Goal: Find specific page/section: Find specific page/section

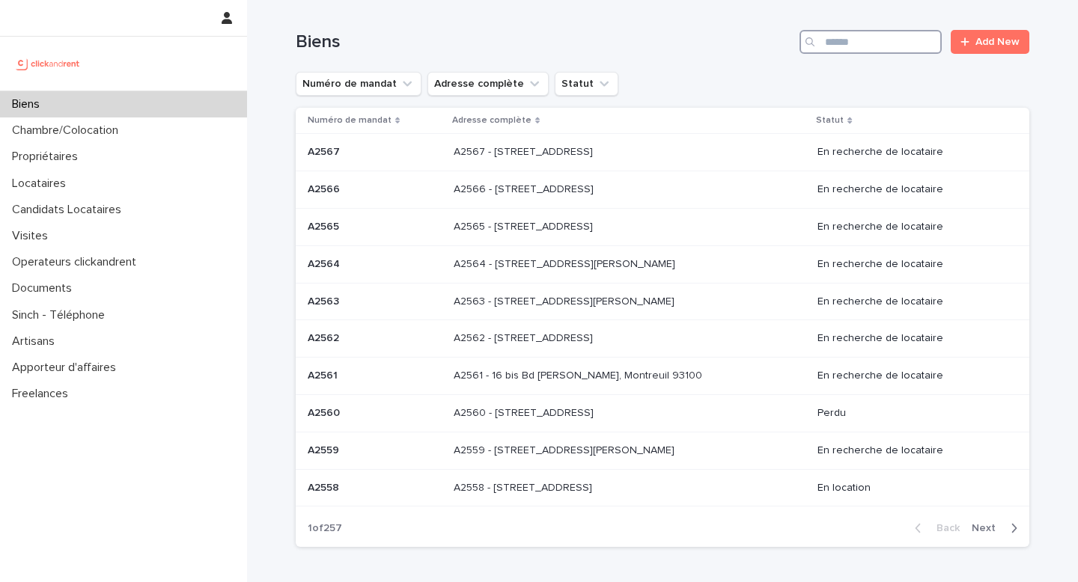
click at [840, 49] on input "Search" at bounding box center [870, 42] width 142 height 24
click at [132, 167] on div "Propriétaires" at bounding box center [123, 157] width 247 height 26
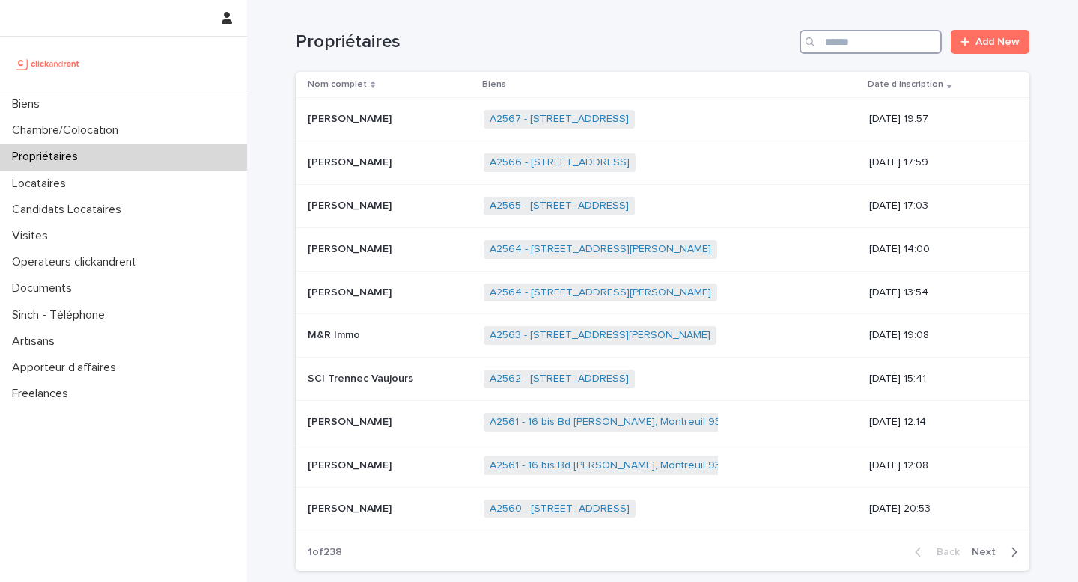
click at [906, 52] on input "Search" at bounding box center [870, 42] width 142 height 24
paste input "*****"
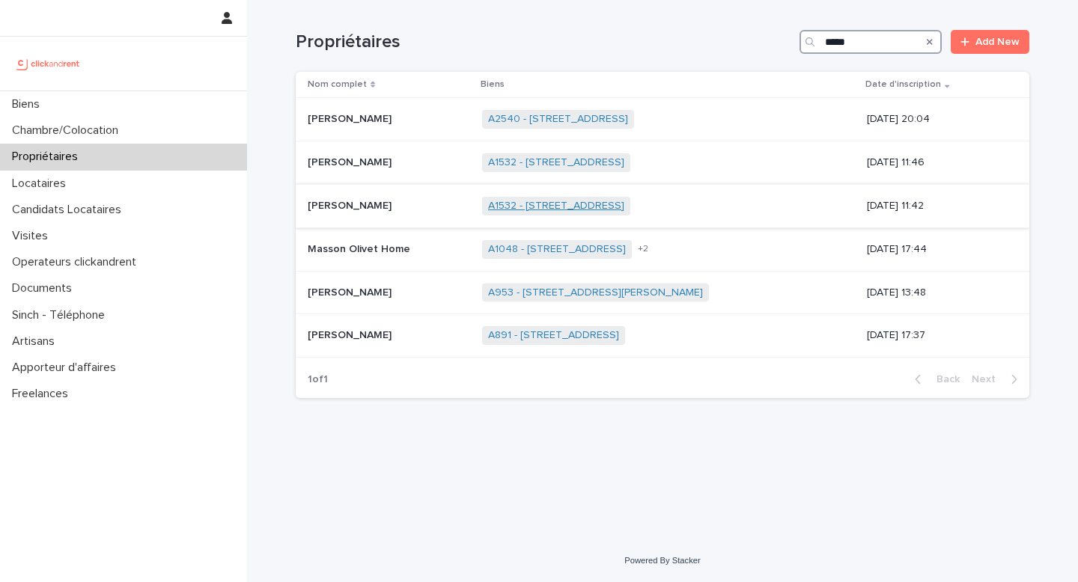
type input "*****"
click at [624, 207] on link "A1532 - [STREET_ADDRESS]" at bounding box center [556, 206] width 136 height 13
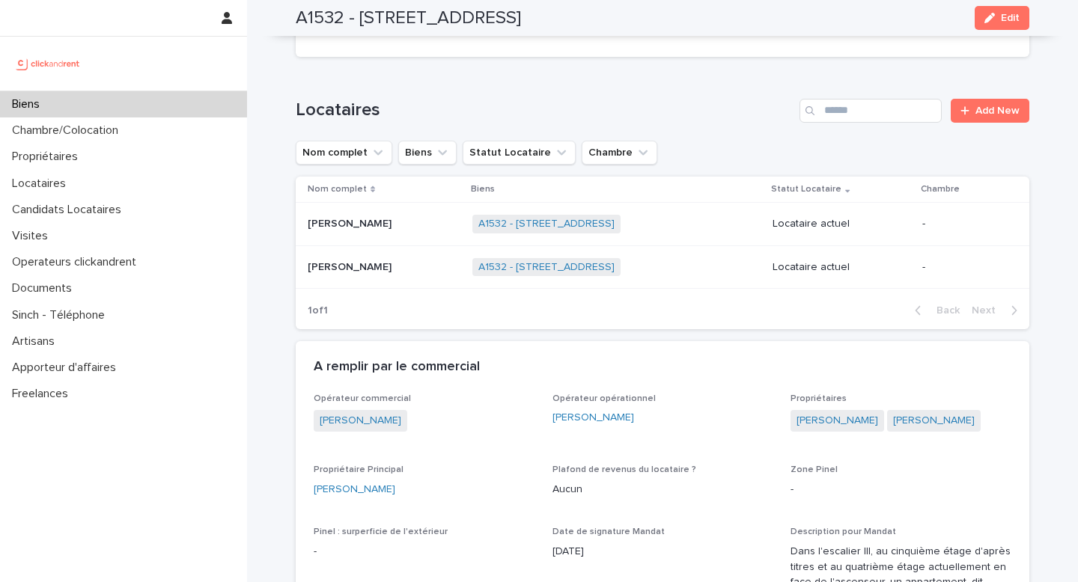
scroll to position [650, 0]
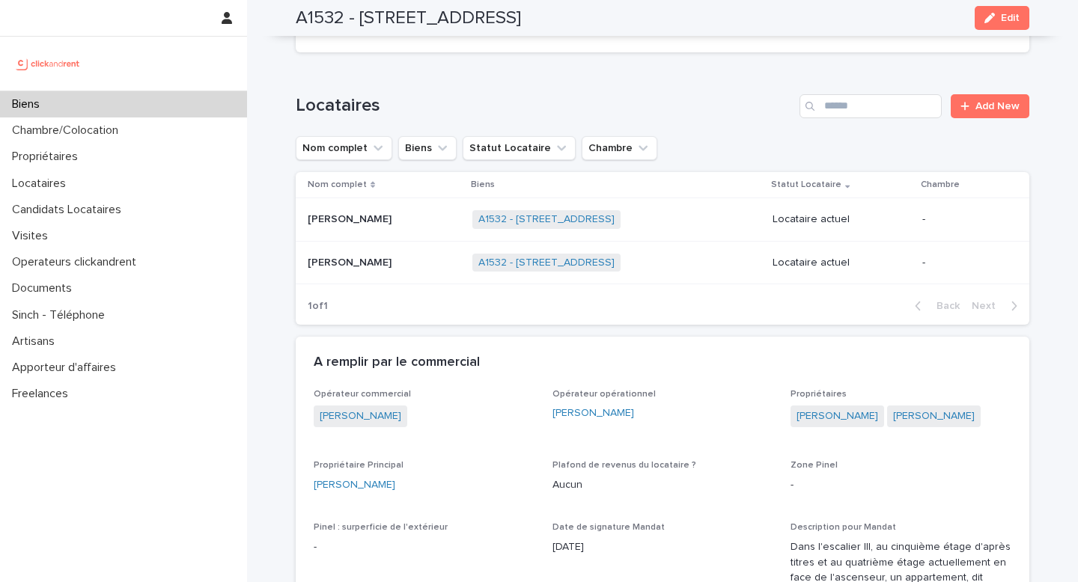
click at [389, 484] on div "[PERSON_NAME]" at bounding box center [424, 486] width 221 height 16
copy link "[PERSON_NAME]"
click at [330, 10] on h2 "A1532 - [STREET_ADDRESS]" at bounding box center [408, 18] width 225 height 22
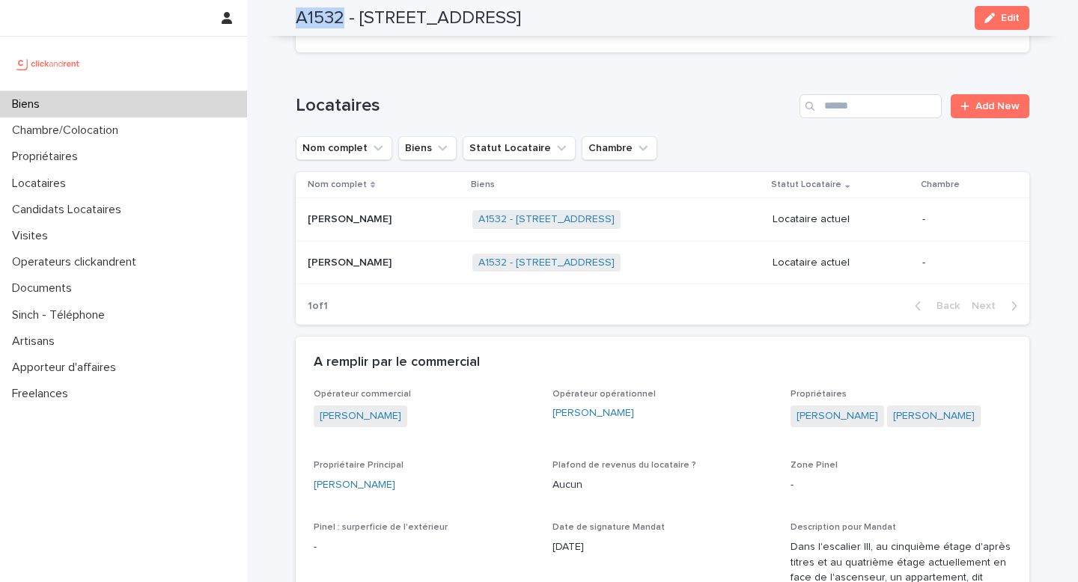
click at [330, 10] on h2 "A1532 - [STREET_ADDRESS]" at bounding box center [408, 18] width 225 height 22
copy h2 "A1532"
click at [132, 112] on div "Biens" at bounding box center [123, 104] width 247 height 26
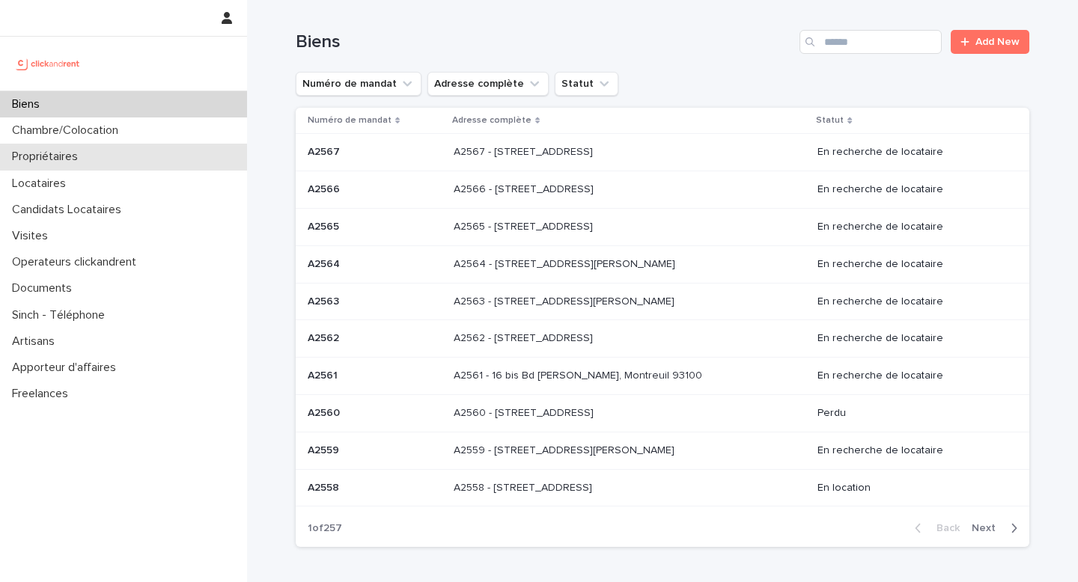
click at [174, 158] on div "Propriétaires" at bounding box center [123, 157] width 247 height 26
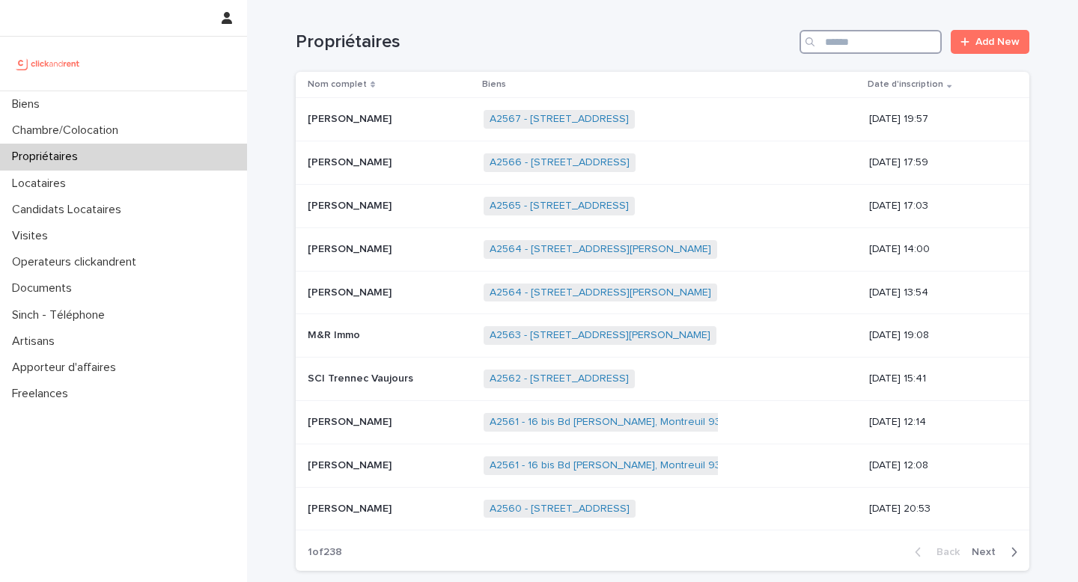
click at [859, 50] on input "Search" at bounding box center [870, 42] width 142 height 24
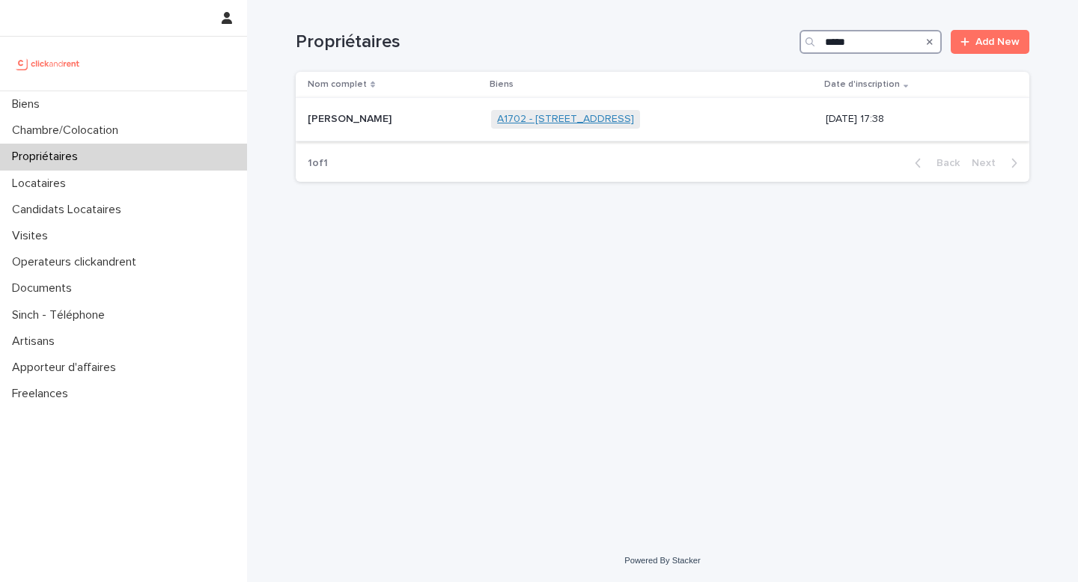
type input "*****"
click at [596, 125] on link "A1702 - [STREET_ADDRESS]" at bounding box center [565, 119] width 137 height 13
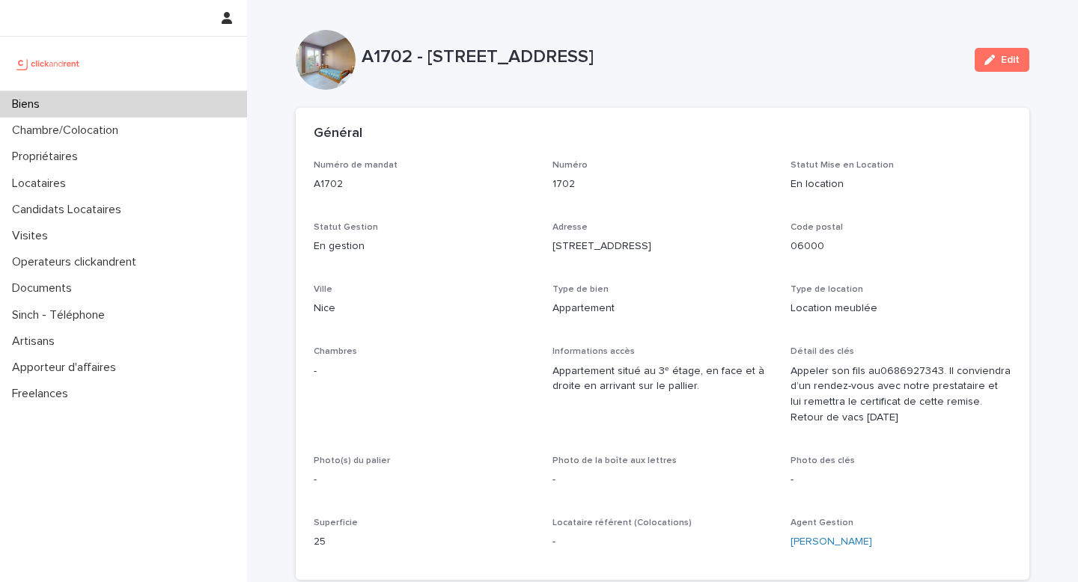
scroll to position [6, 0]
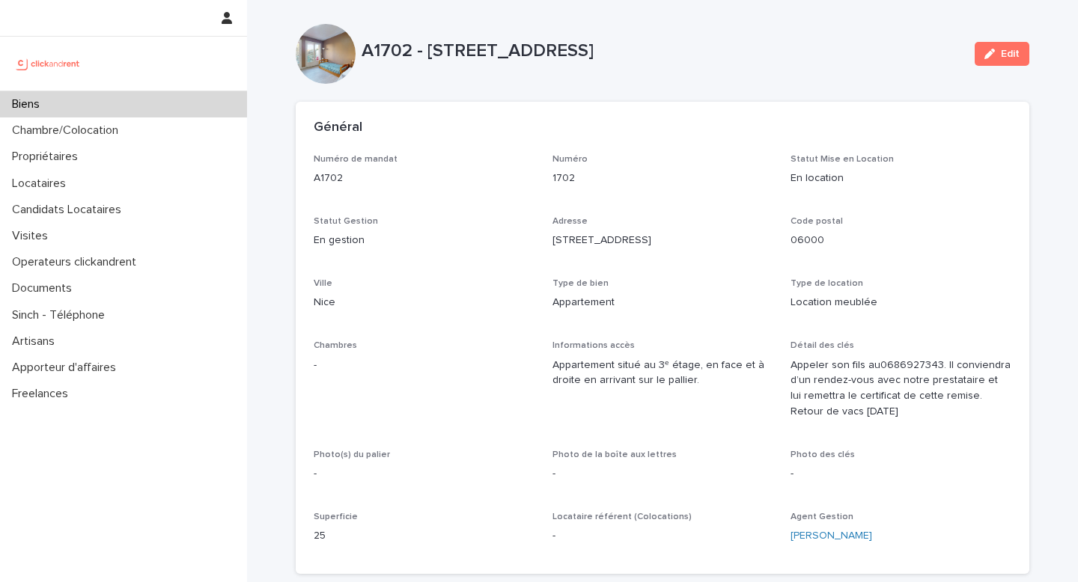
click at [720, 51] on p "A1702 - [STREET_ADDRESS]" at bounding box center [662, 51] width 601 height 22
copy p "06000"
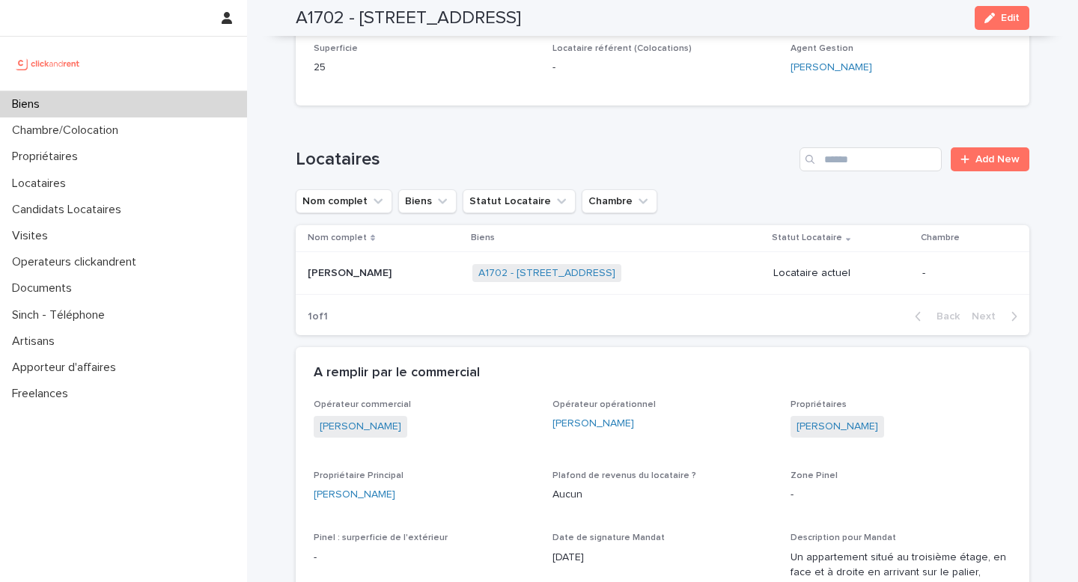
click at [325, 21] on h2 "A1702 - [STREET_ADDRESS]" at bounding box center [408, 18] width 225 height 22
copy h2 "A1702"
click at [463, 124] on div "Loading... Saving… Locataires Add New Nom complet Biens Statut Locataire Chambr…" at bounding box center [663, 233] width 734 height 230
click at [65, 103] on div "Biens" at bounding box center [123, 104] width 247 height 26
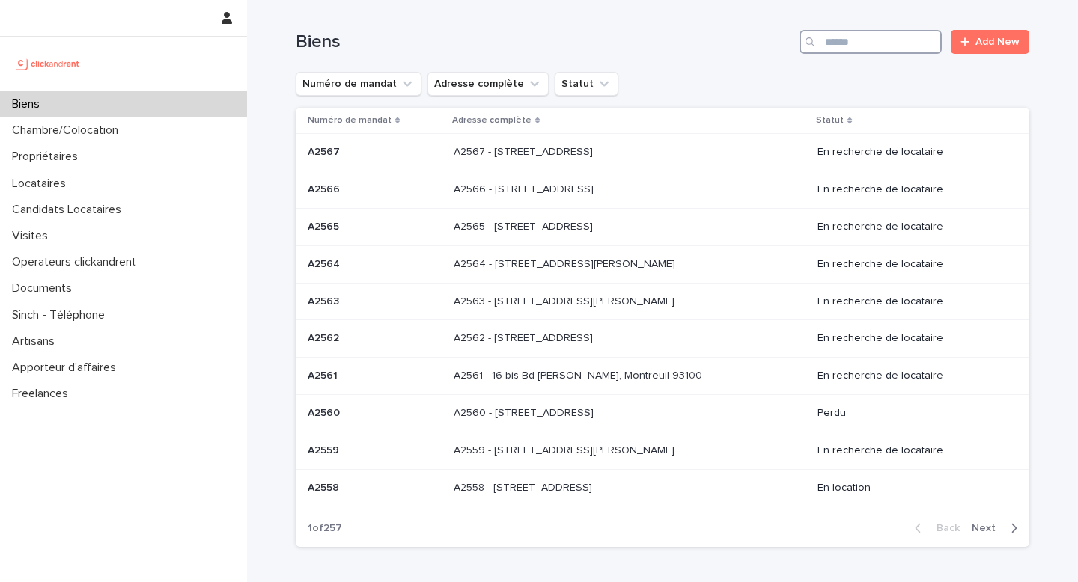
click at [837, 47] on input "Search" at bounding box center [870, 42] width 142 height 24
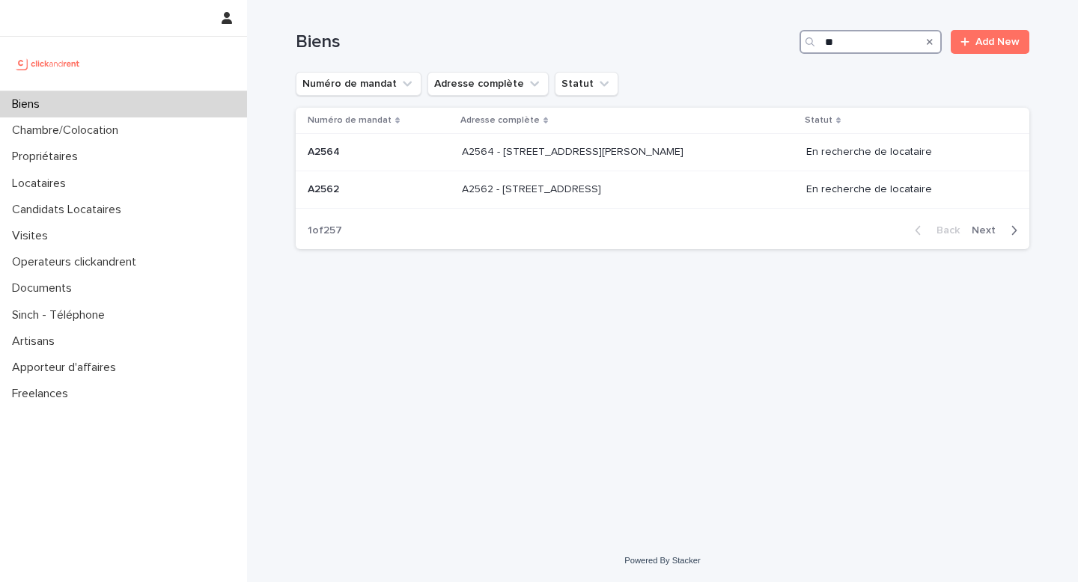
type input "*"
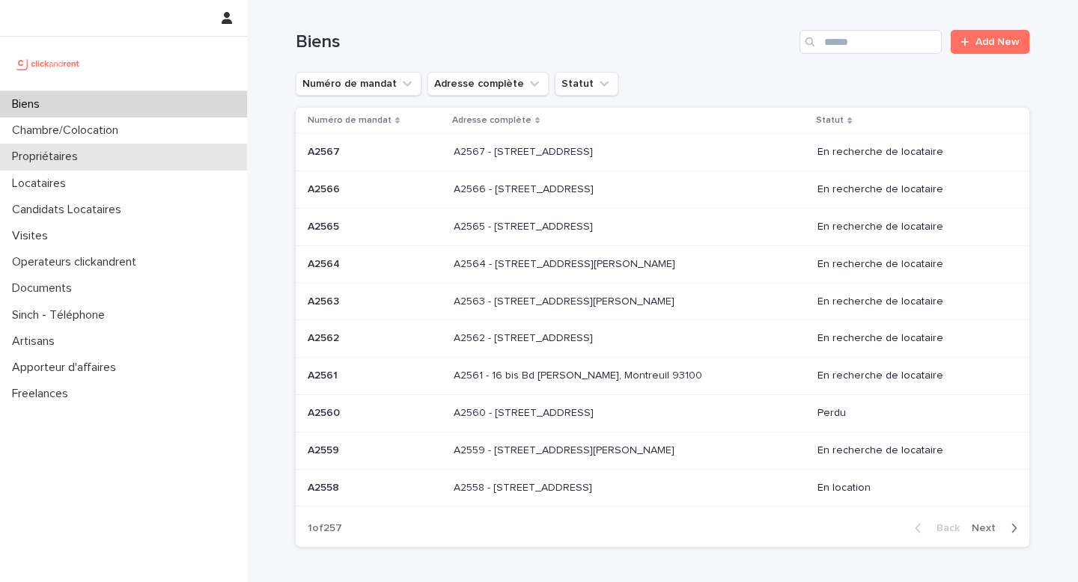
click at [138, 167] on div "Propriétaires" at bounding box center [123, 157] width 247 height 26
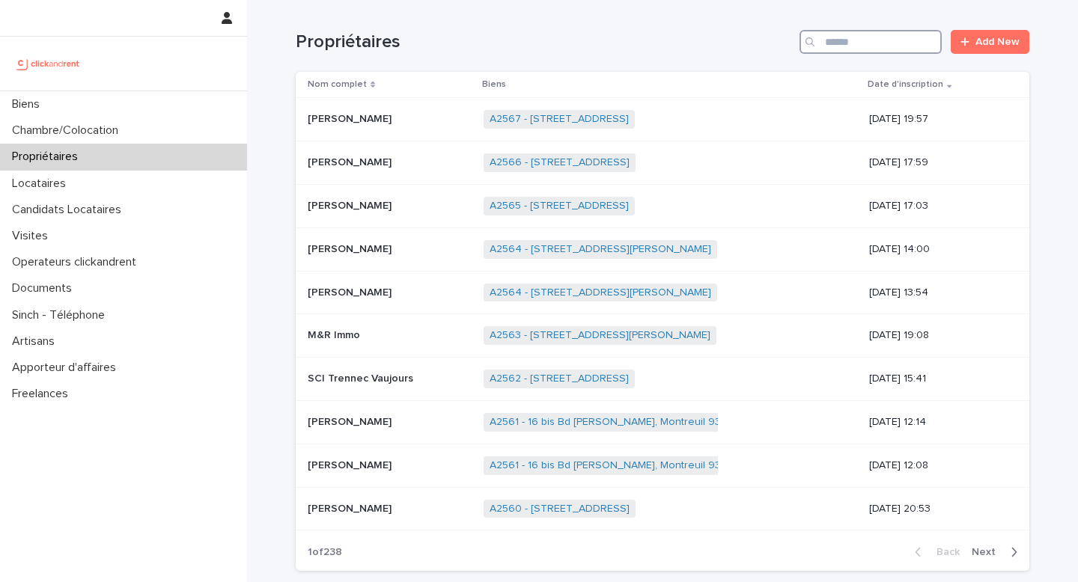
click at [826, 41] on input "Search" at bounding box center [870, 42] width 142 height 24
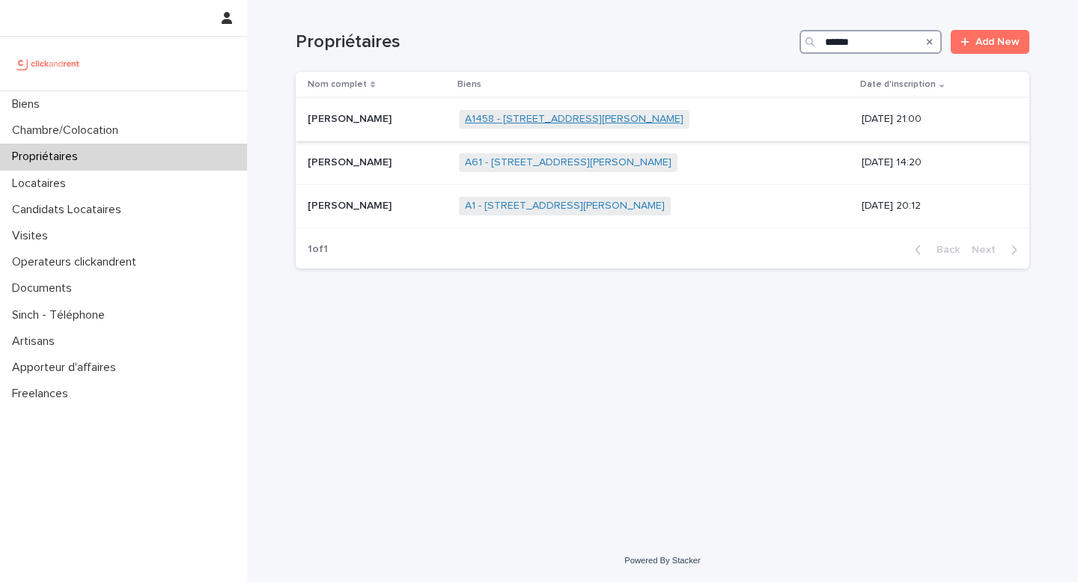
type input "******"
click at [557, 120] on link "A1458 - [STREET_ADDRESS][PERSON_NAME]" at bounding box center [574, 119] width 219 height 13
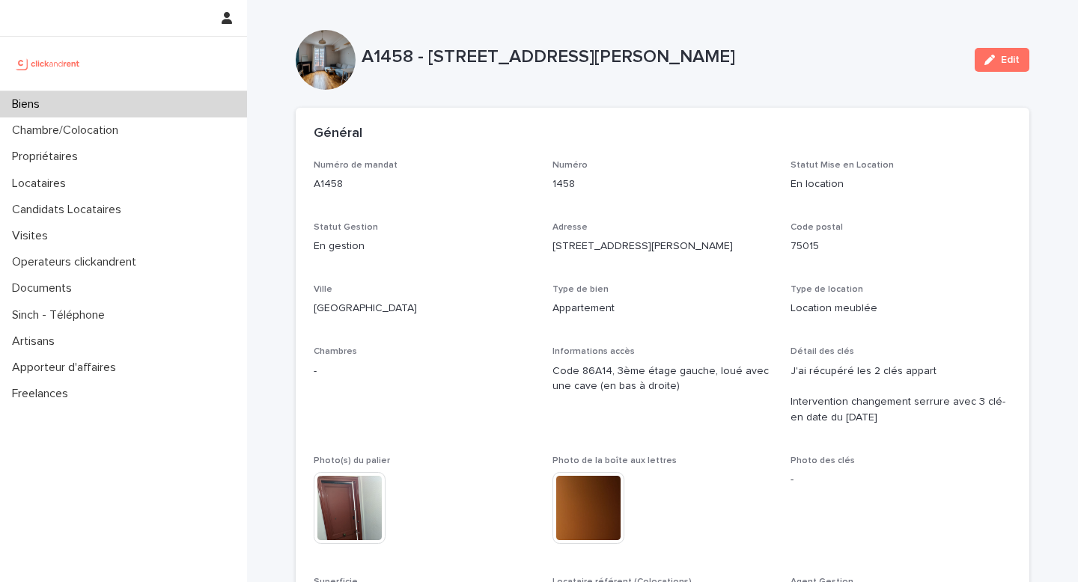
click at [386, 58] on p "A1458 - [STREET_ADDRESS][PERSON_NAME]" at bounding box center [662, 57] width 601 height 22
copy p "A1458"
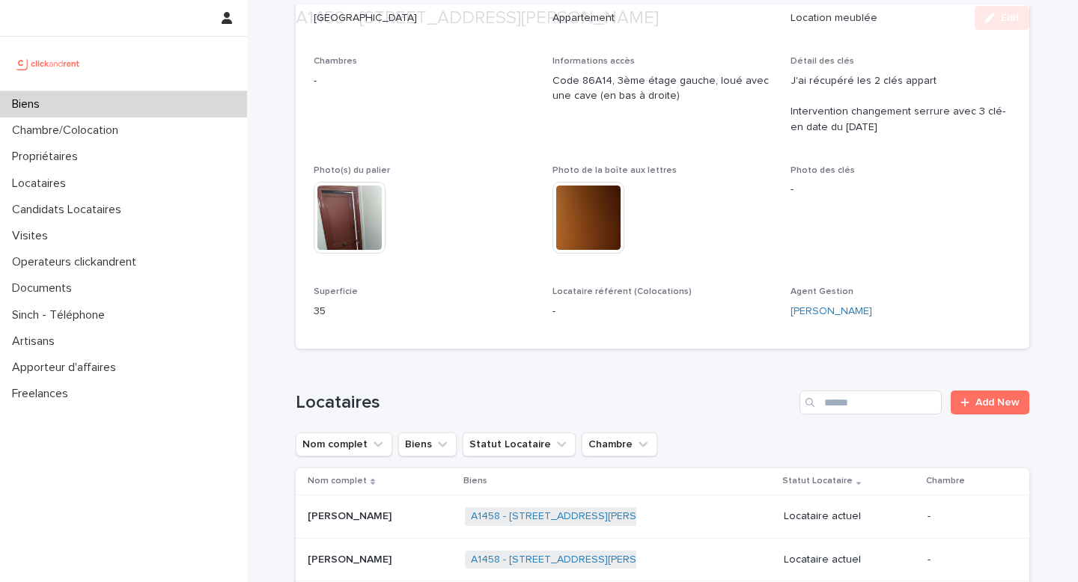
scroll to position [430, 0]
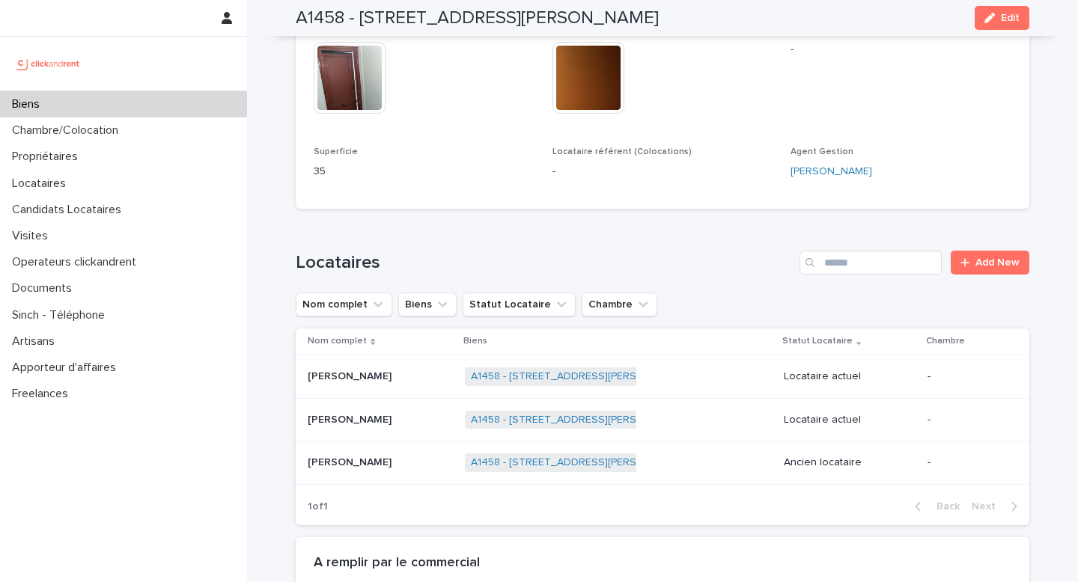
click at [81, 105] on div "Biens" at bounding box center [123, 104] width 247 height 26
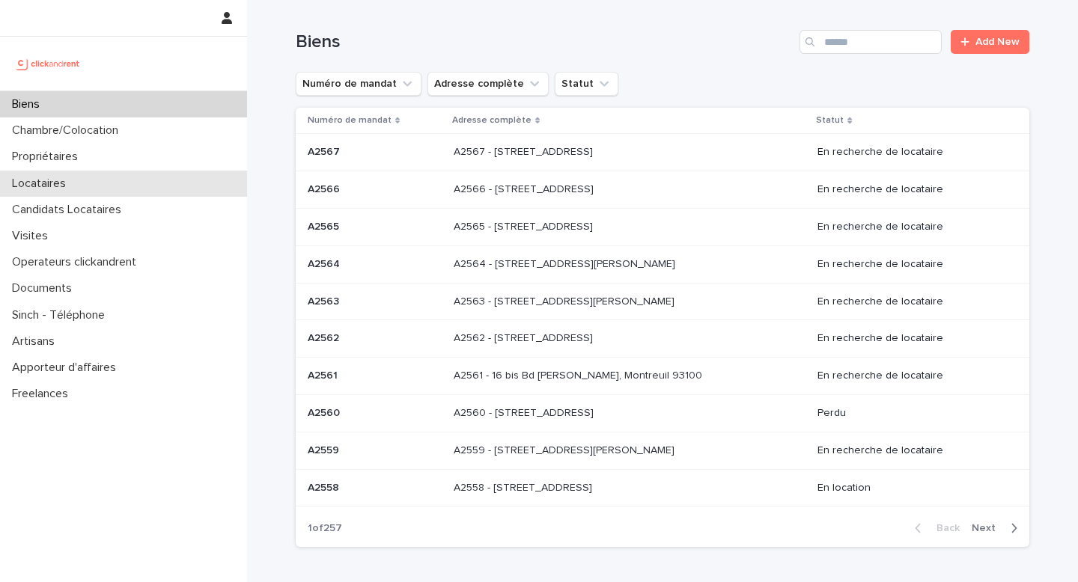
click at [182, 186] on div "Locataires" at bounding box center [123, 184] width 247 height 26
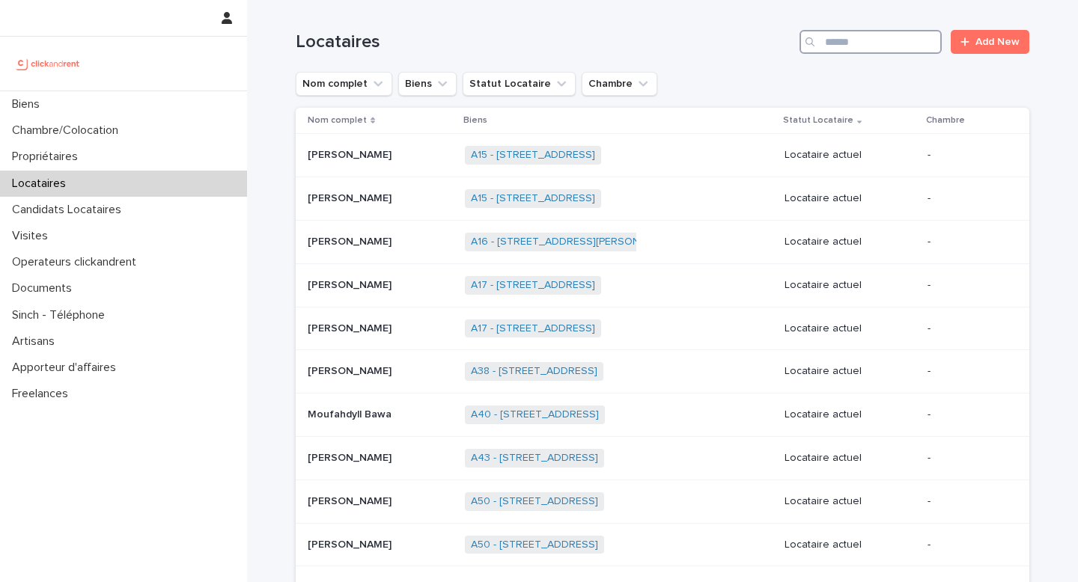
click at [867, 40] on input "Search" at bounding box center [870, 42] width 142 height 24
paste input "**********"
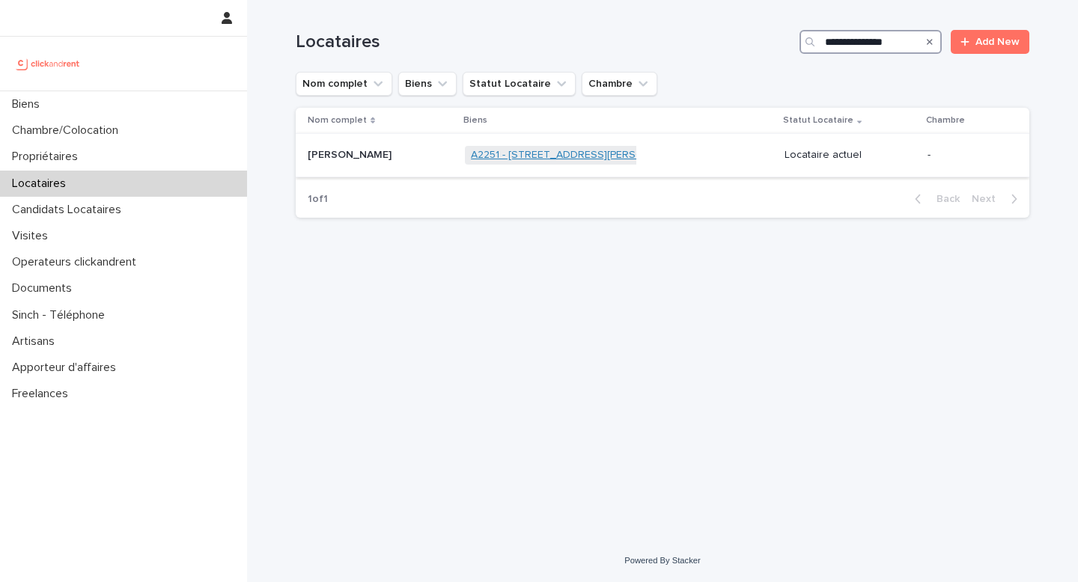
type input "**********"
click at [609, 162] on link "A2251 - [STREET_ADDRESS][PERSON_NAME]" at bounding box center [580, 155] width 218 height 13
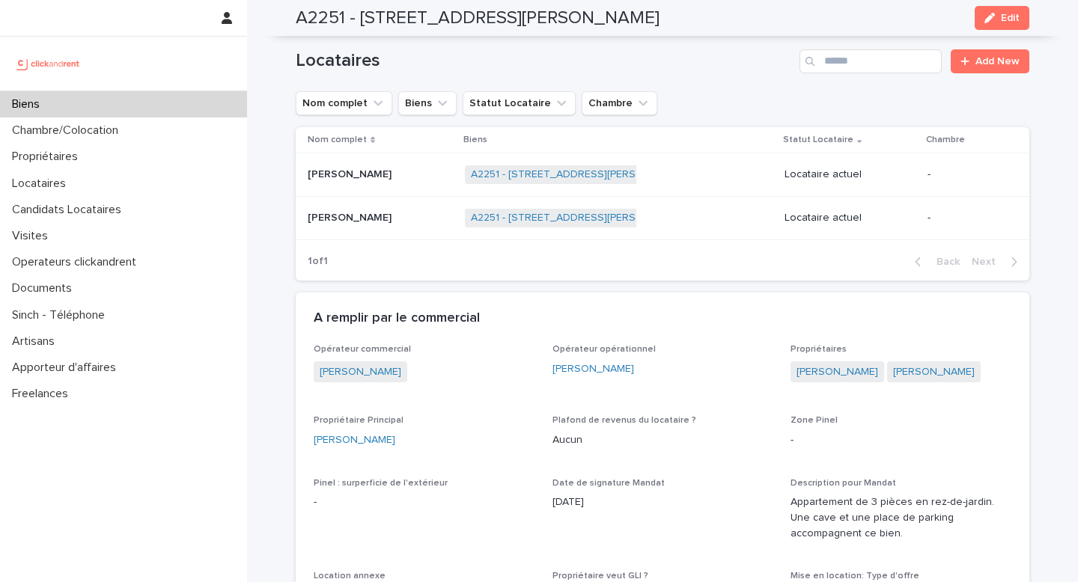
scroll to position [688, 0]
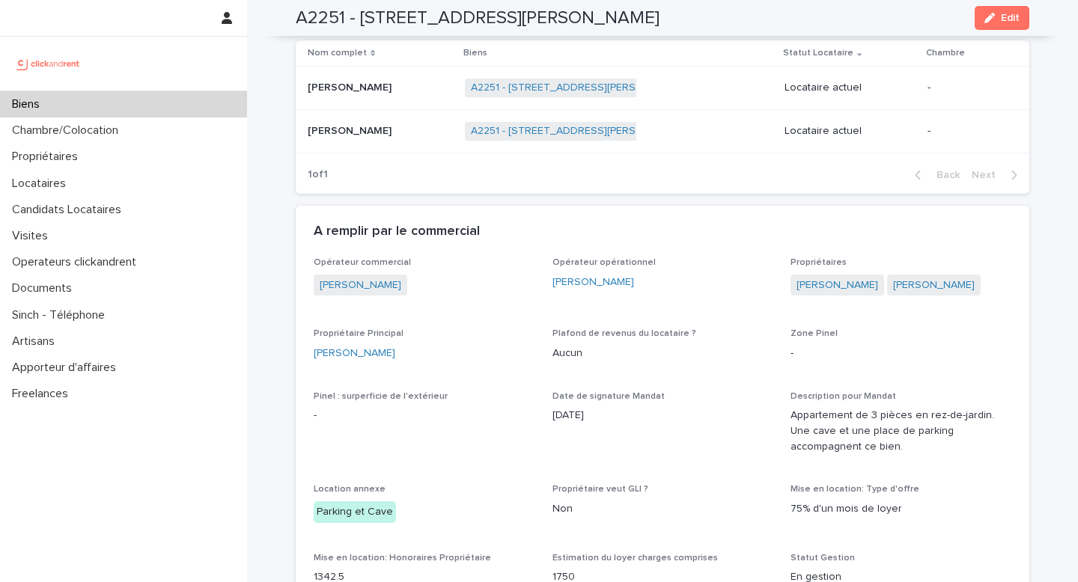
click at [409, 134] on td "[PERSON_NAME] [PERSON_NAME]" at bounding box center [377, 130] width 163 height 43
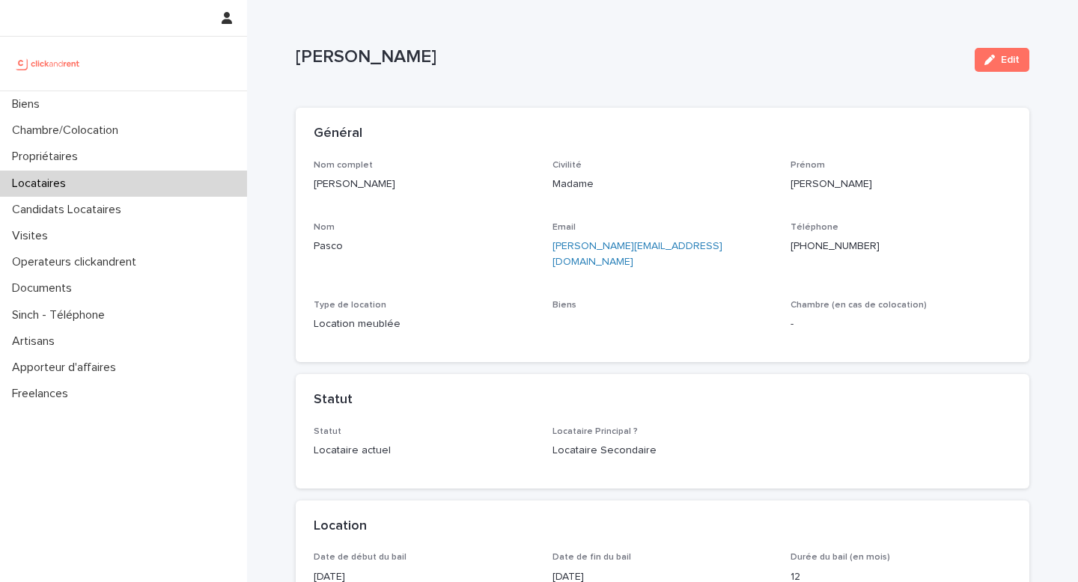
click at [356, 183] on p "[PERSON_NAME]" at bounding box center [424, 185] width 221 height 16
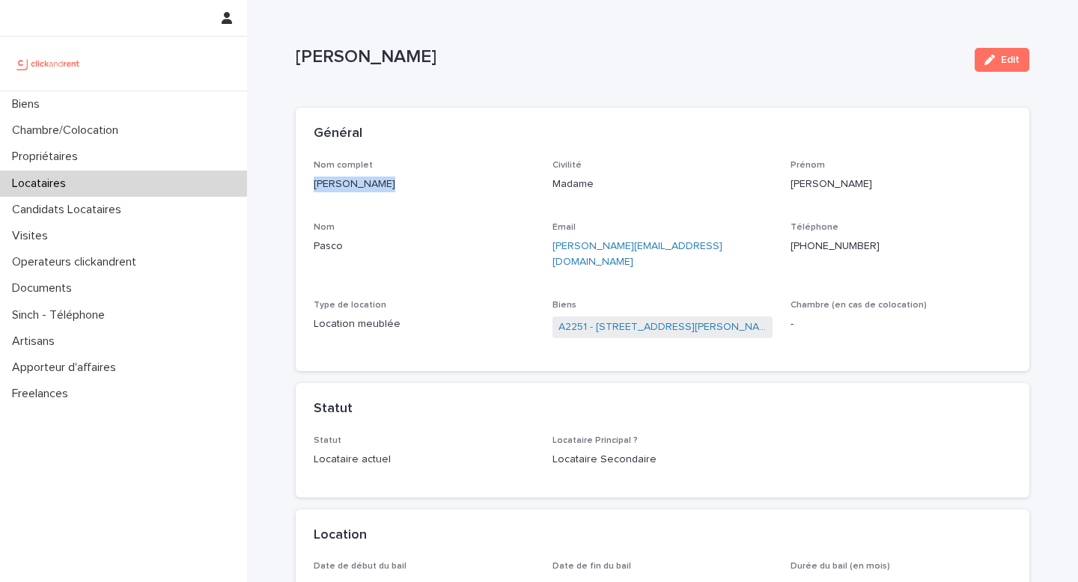
copy p "[PERSON_NAME]"
drag, startPoint x: 545, startPoint y: 314, endPoint x: 586, endPoint y: 317, distance: 41.2
click at [587, 317] on div "Nom complet [PERSON_NAME] Civilité Madame [PERSON_NAME] Email [PERSON_NAME][EMA…" at bounding box center [663, 256] width 698 height 193
copy link "A2251"
click at [383, 180] on p "[PERSON_NAME]" at bounding box center [424, 185] width 221 height 16
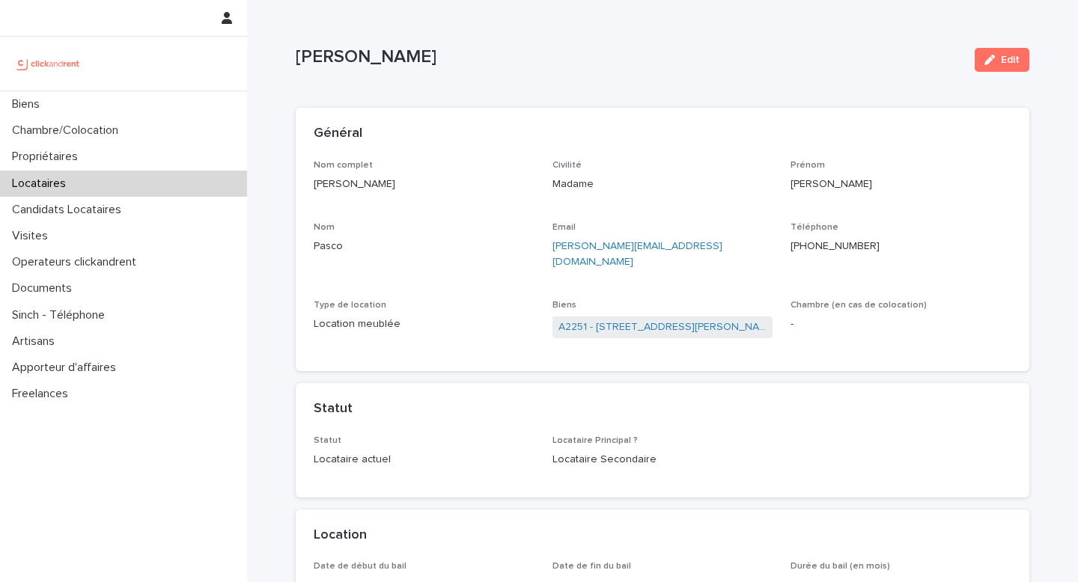
click at [383, 180] on p "[PERSON_NAME]" at bounding box center [424, 185] width 221 height 16
copy p "Pasco"
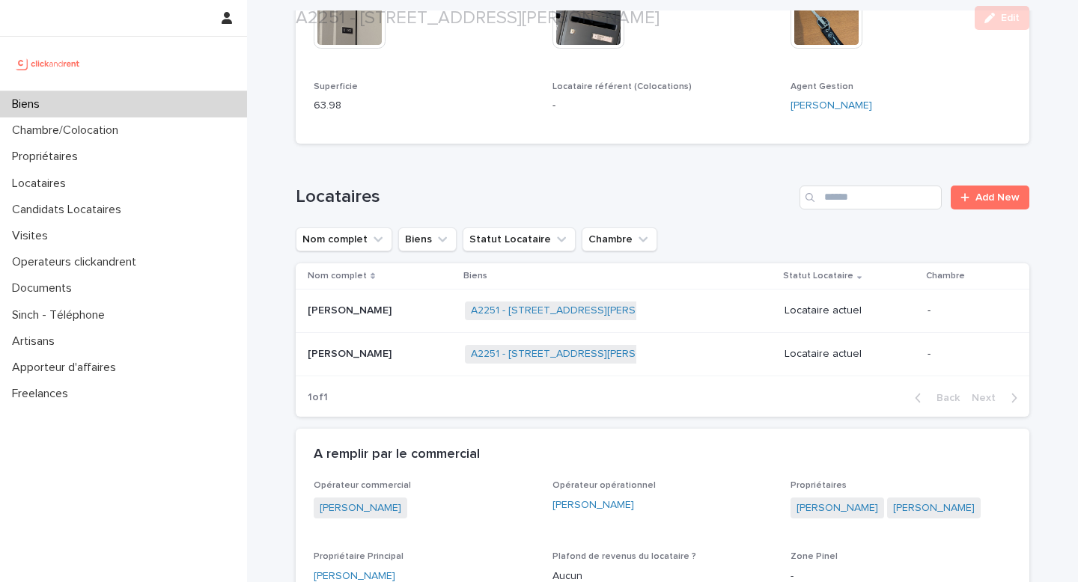
scroll to position [584, 0]
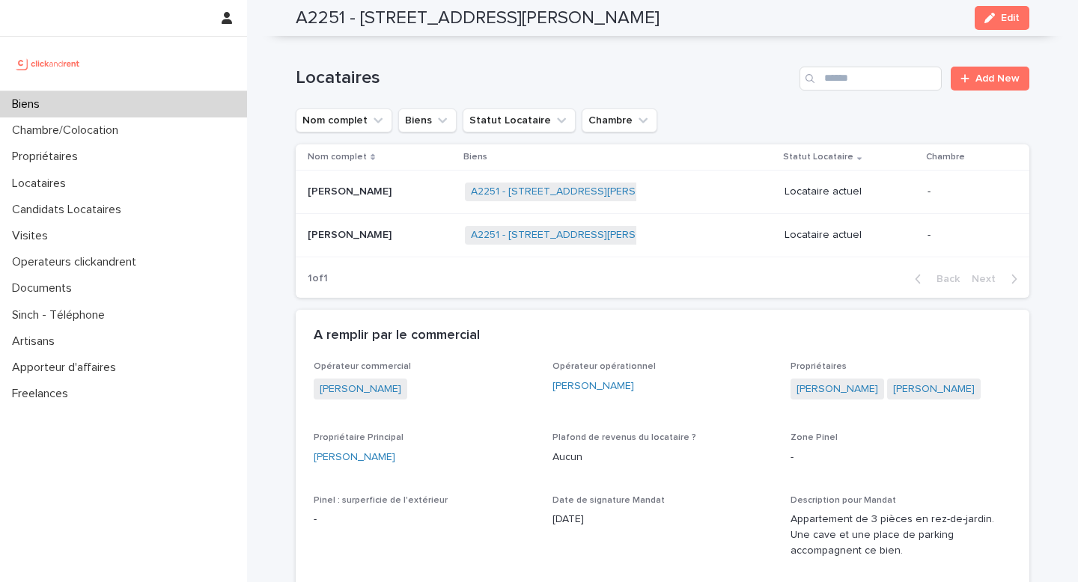
click at [377, 186] on p at bounding box center [380, 192] width 145 height 13
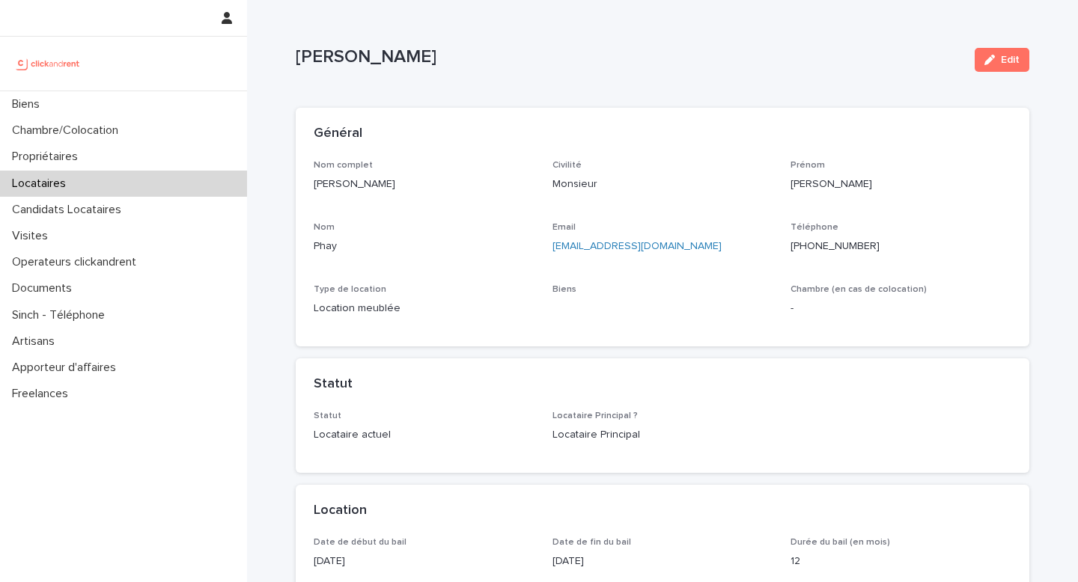
click at [458, 248] on p "Phay" at bounding box center [424, 247] width 221 height 16
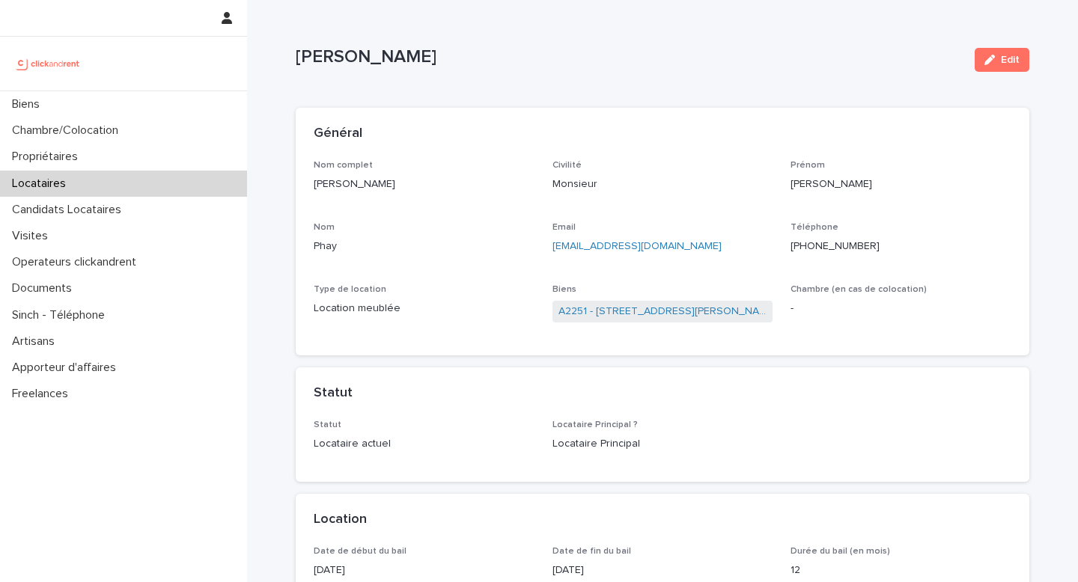
click at [337, 246] on p "Phay" at bounding box center [424, 247] width 221 height 16
copy p "Phay"
drag, startPoint x: 880, startPoint y: 245, endPoint x: 821, endPoint y: 248, distance: 59.2
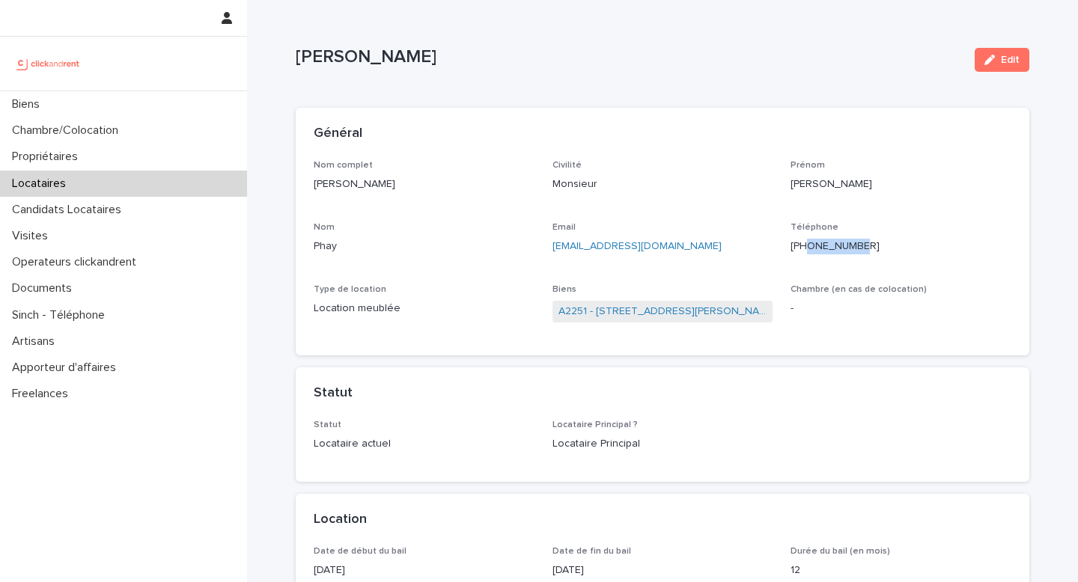
click at [821, 248] on p "[PHONE_NUMBER]" at bounding box center [900, 247] width 221 height 16
copy ringoverc2c-number-84e06f14122c "623072136"
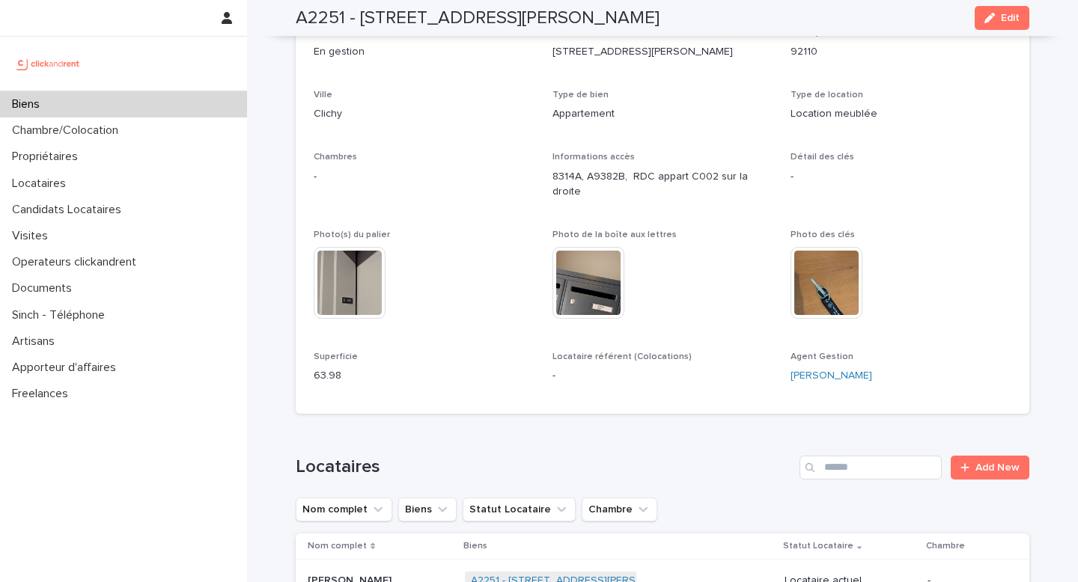
scroll to position [285, 0]
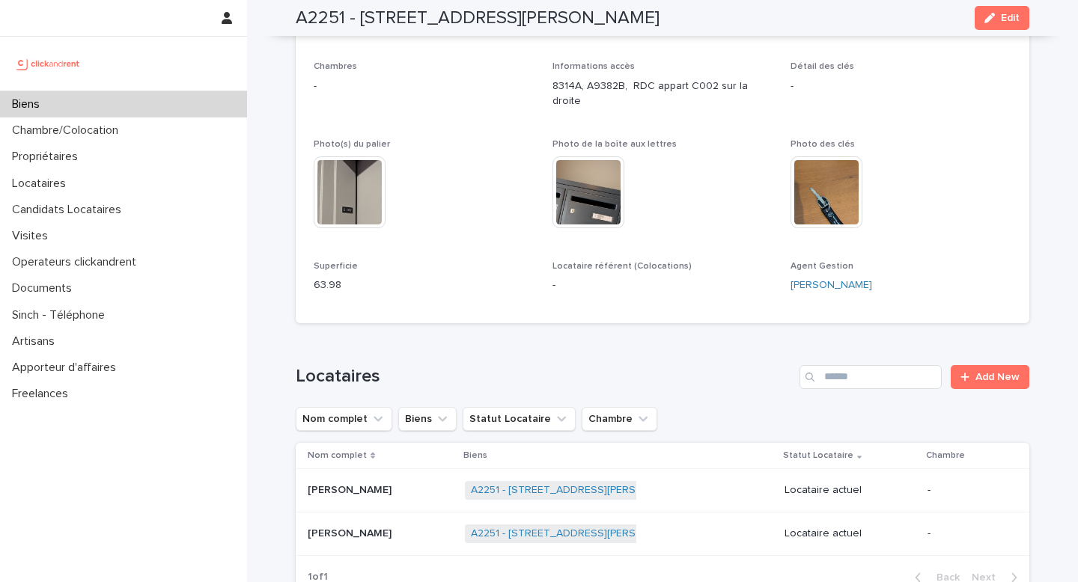
click at [418, 522] on div "[PERSON_NAME] [PERSON_NAME]" at bounding box center [380, 534] width 145 height 25
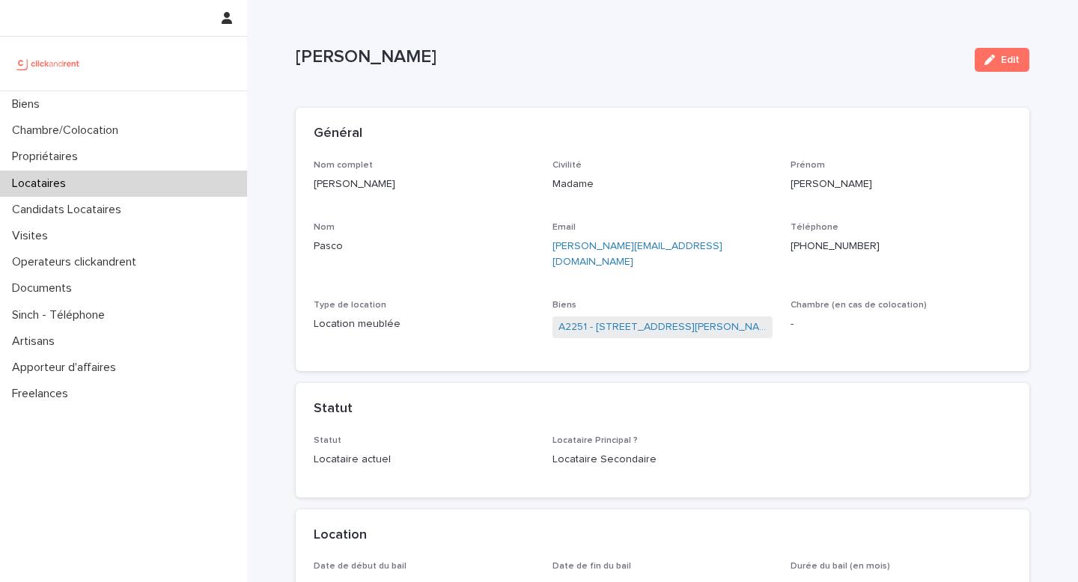
click at [416, 180] on p "[PERSON_NAME]" at bounding box center [424, 185] width 221 height 16
drag, startPoint x: 880, startPoint y: 252, endPoint x: 818, endPoint y: 246, distance: 61.8
click at [818, 246] on p "[PHONE_NUMBER]" at bounding box center [900, 247] width 221 height 16
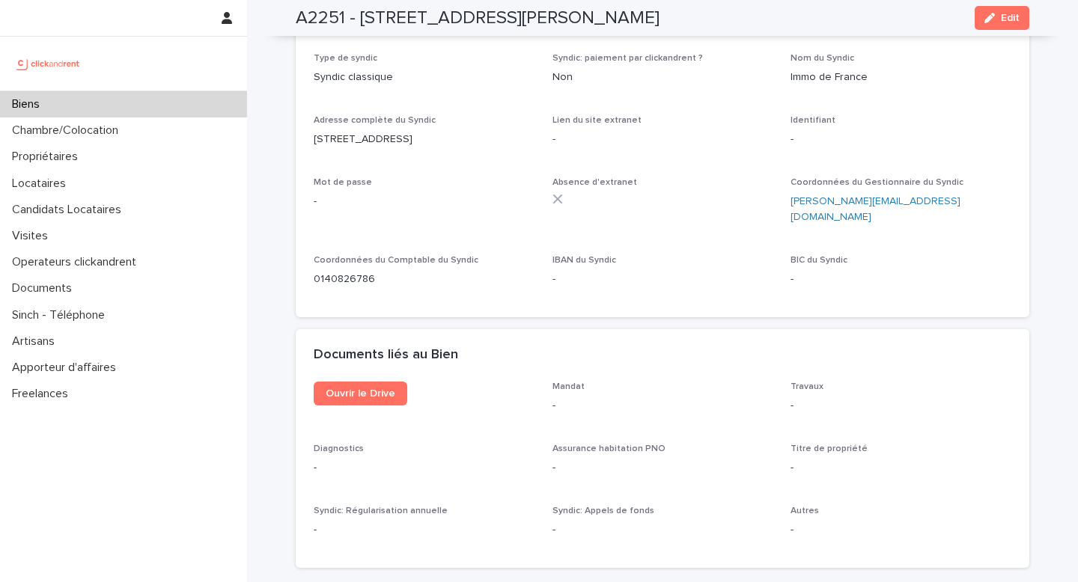
scroll to position [5222, 0]
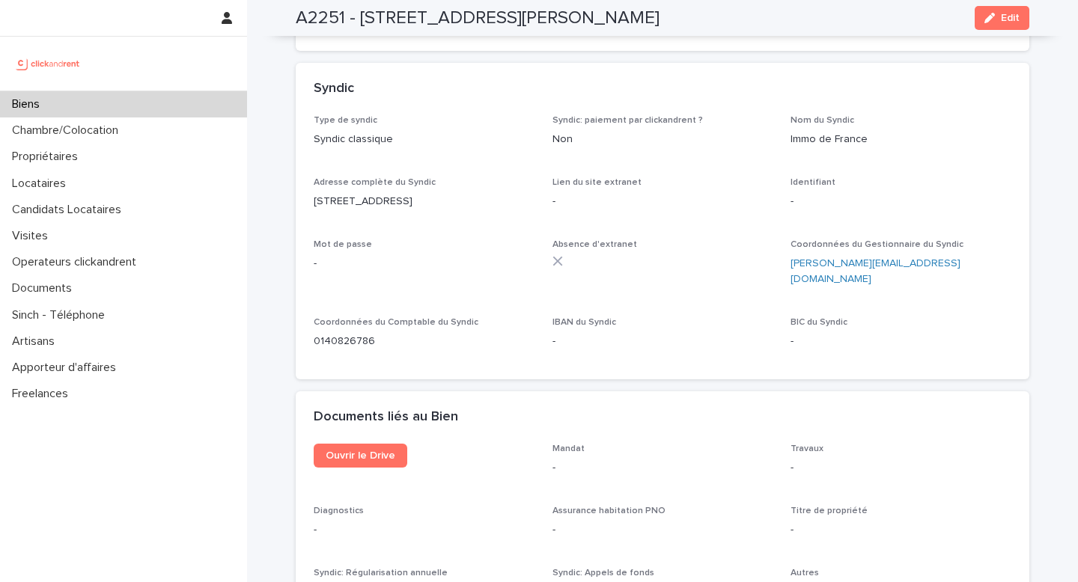
click at [963, 256] on p "[PERSON_NAME][EMAIL_ADDRESS][DOMAIN_NAME]" at bounding box center [900, 271] width 221 height 31
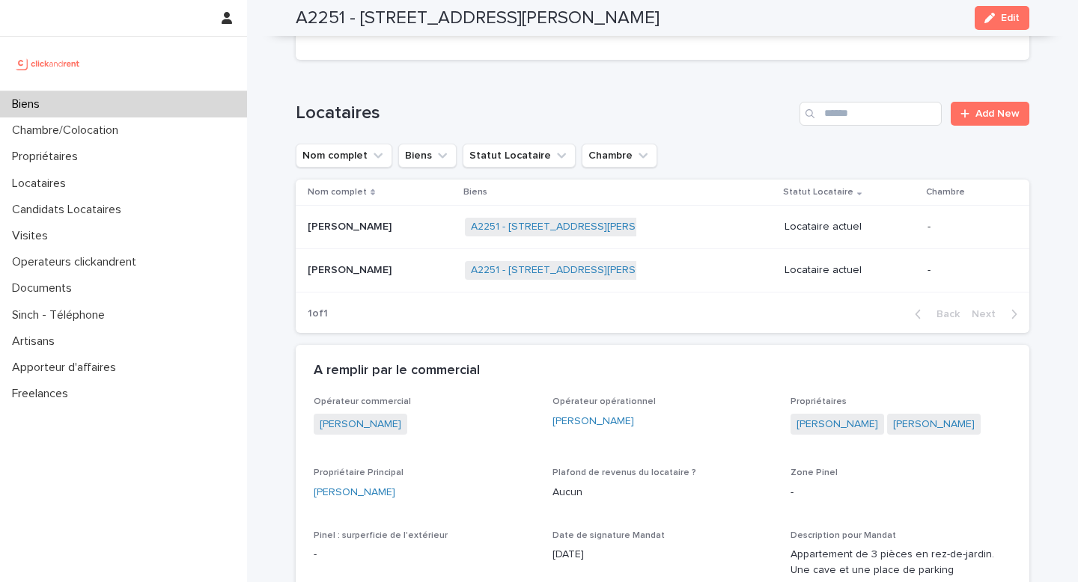
scroll to position [561, 0]
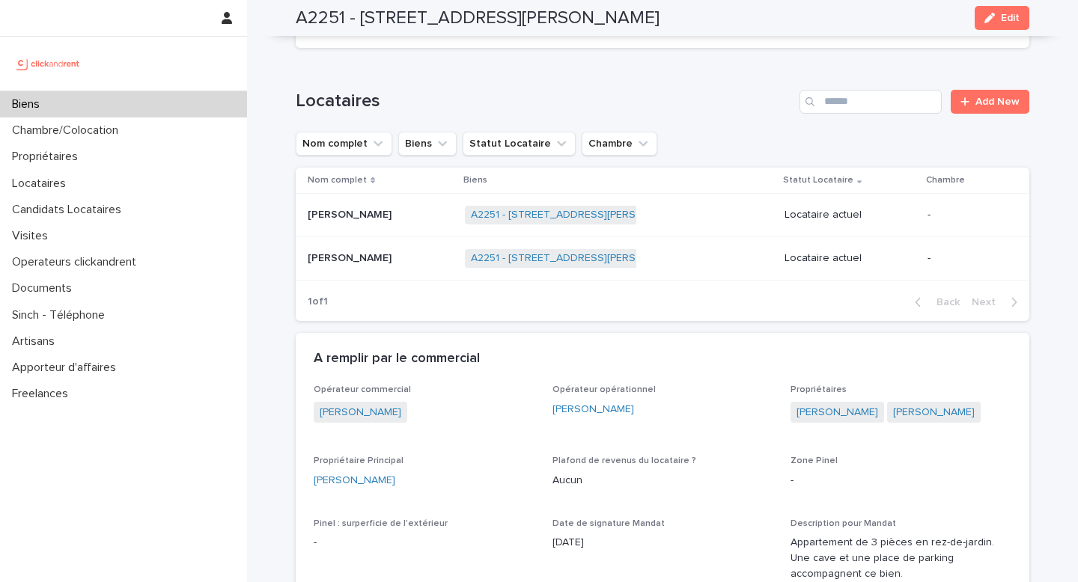
click at [405, 209] on p at bounding box center [380, 215] width 145 height 13
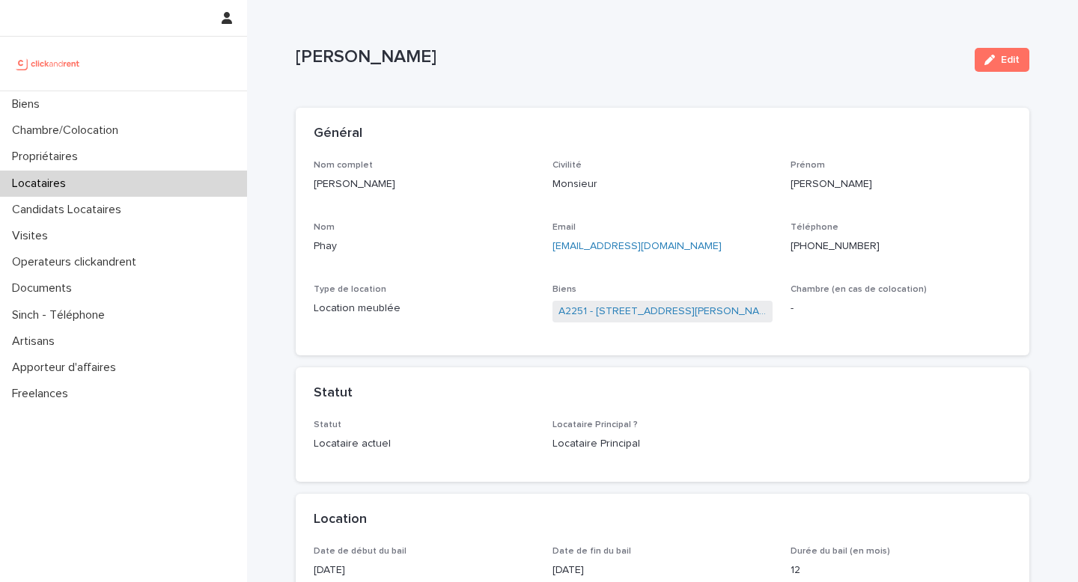
click at [681, 249] on p "[EMAIL_ADDRESS][DOMAIN_NAME]" at bounding box center [662, 247] width 221 height 16
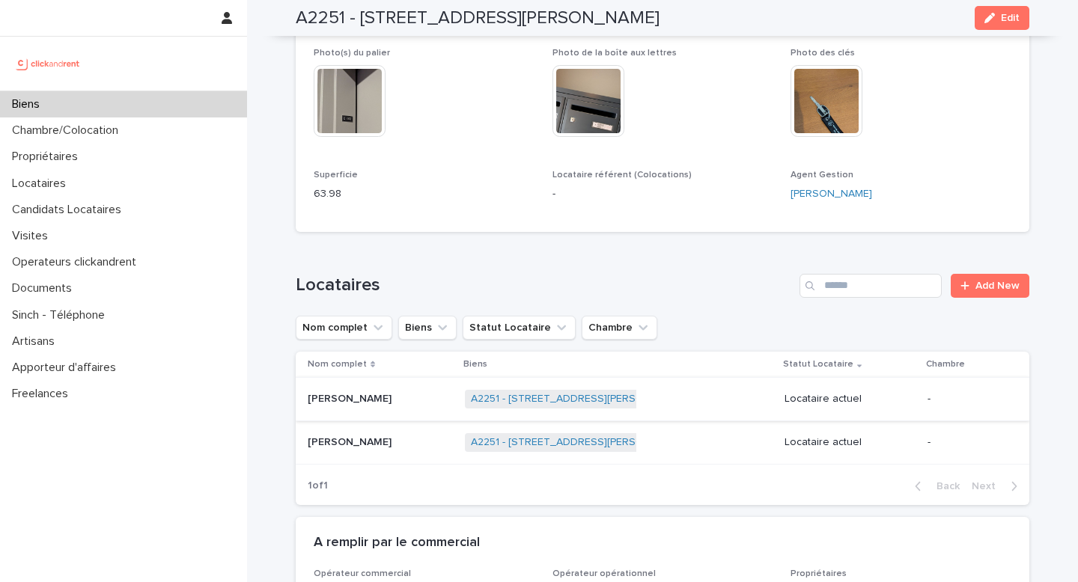
scroll to position [384, 0]
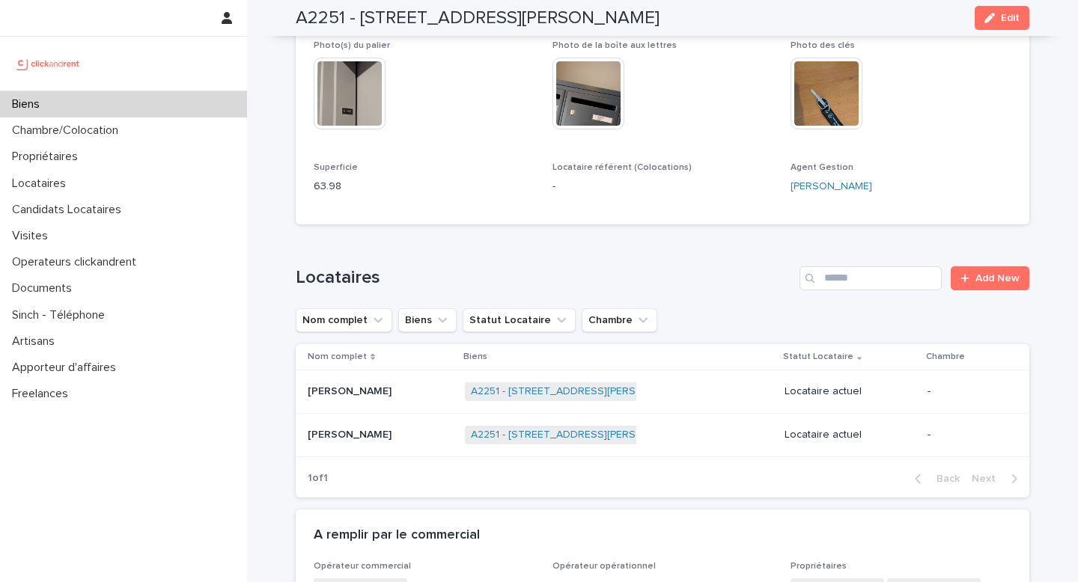
click at [420, 429] on p at bounding box center [380, 435] width 145 height 13
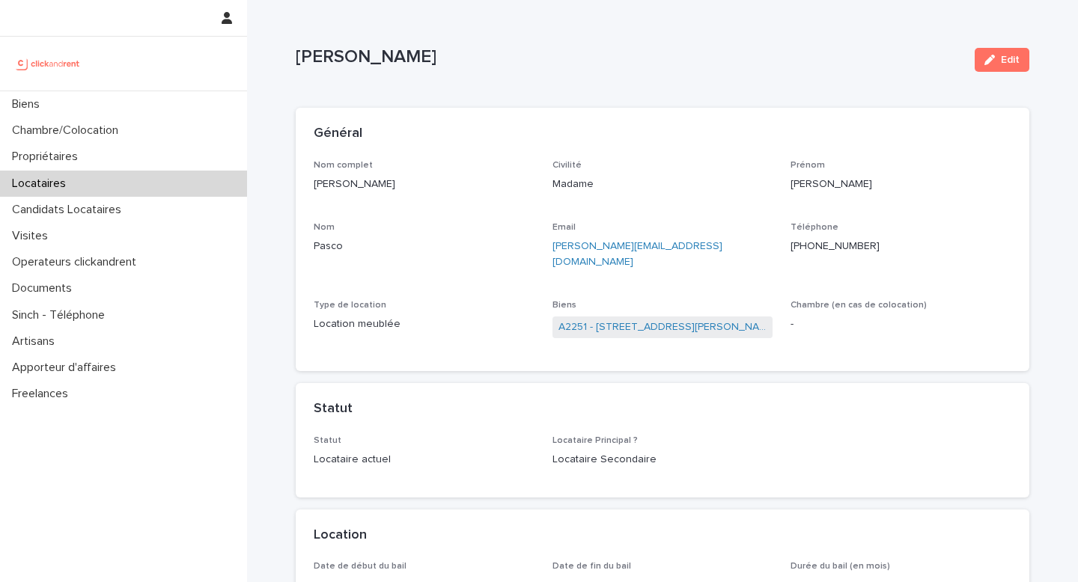
click at [718, 238] on div "[PERSON_NAME][EMAIL_ADDRESS][DOMAIN_NAME]" at bounding box center [662, 253] width 221 height 34
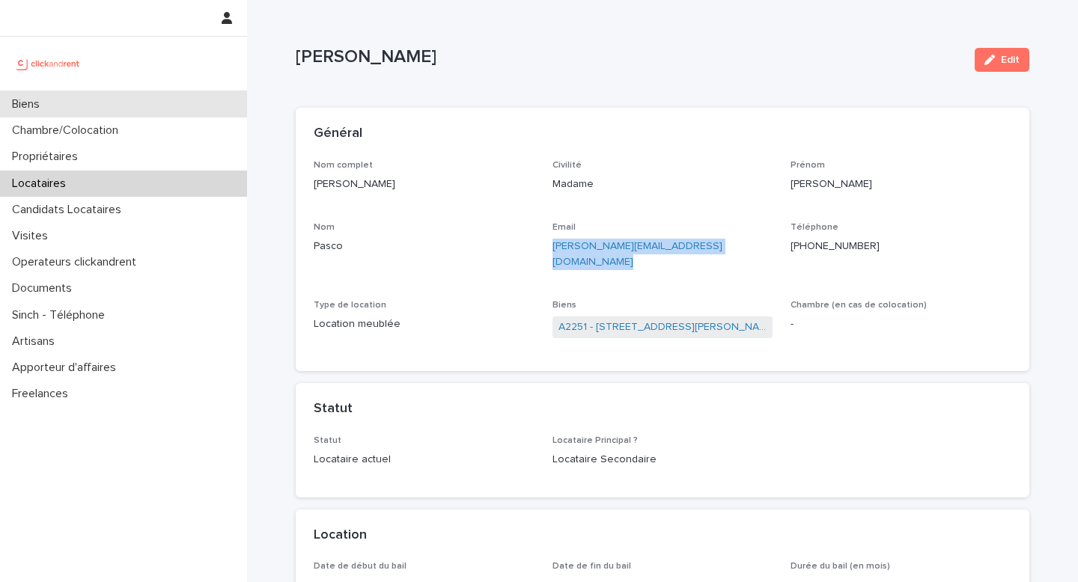
click at [138, 105] on div "Biens" at bounding box center [123, 104] width 247 height 26
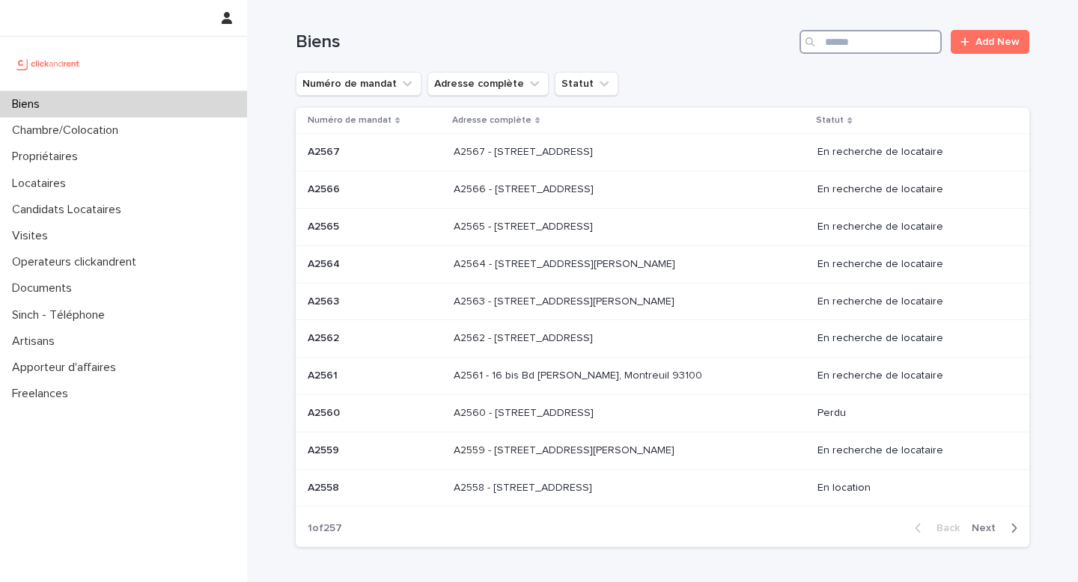
click at [851, 32] on input "Search" at bounding box center [870, 42] width 142 height 24
paste input "*****"
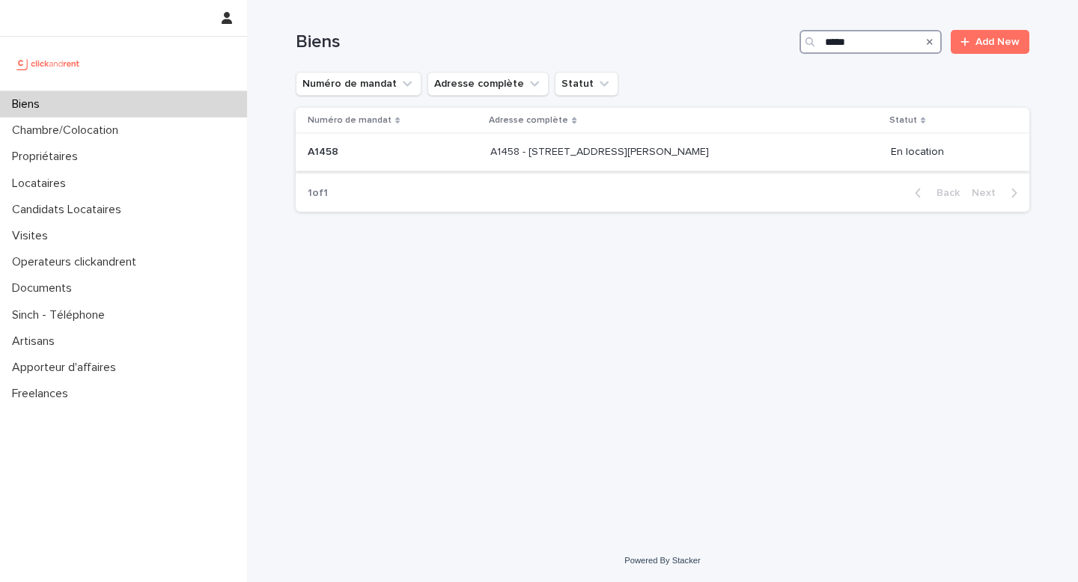
type input "*****"
click at [758, 159] on div "A1458 - [STREET_ADDRESS][PERSON_NAME] - [STREET_ADDRESS][PERSON_NAME]" at bounding box center [684, 152] width 389 height 25
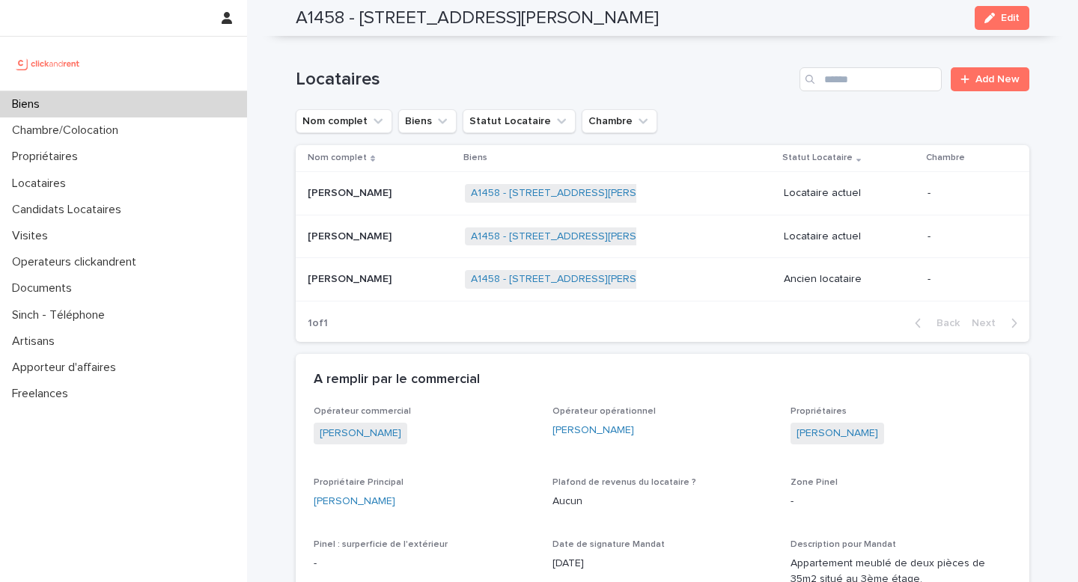
scroll to position [793, 0]
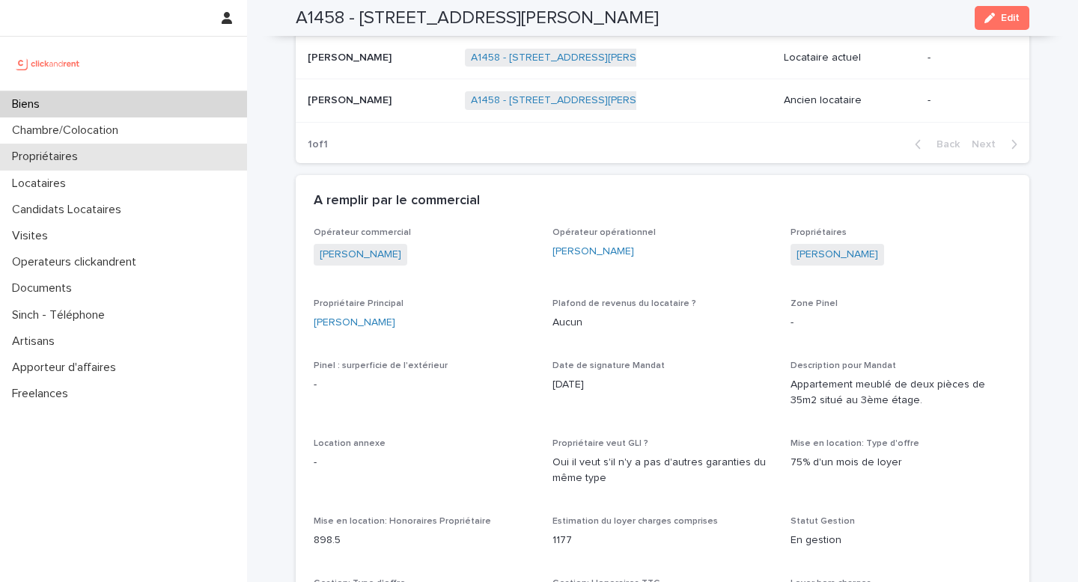
click at [94, 162] on div "Propriétaires" at bounding box center [123, 157] width 247 height 26
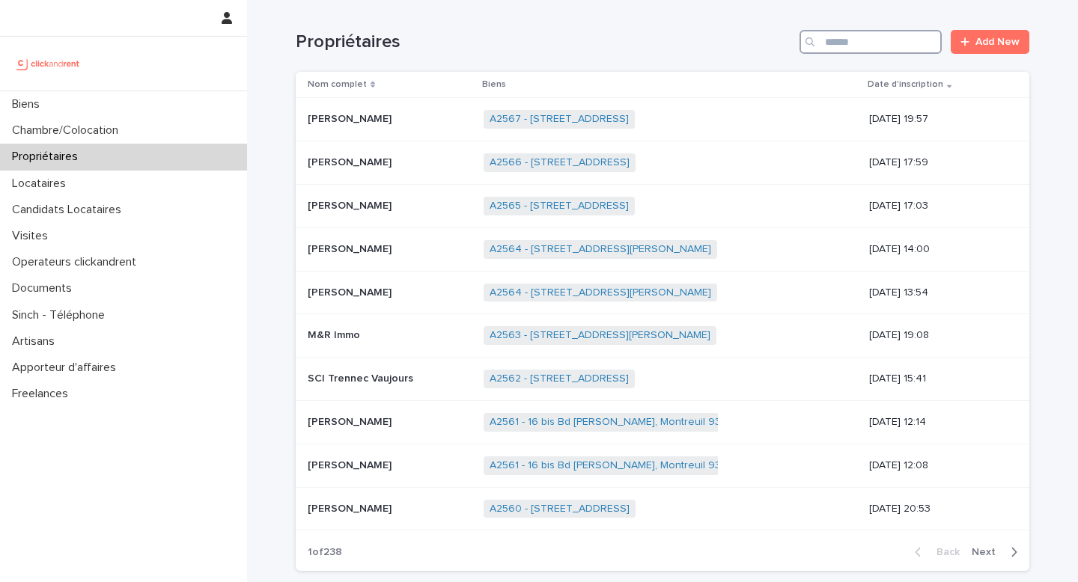
click at [853, 47] on input "Search" at bounding box center [870, 42] width 142 height 24
type input "*"
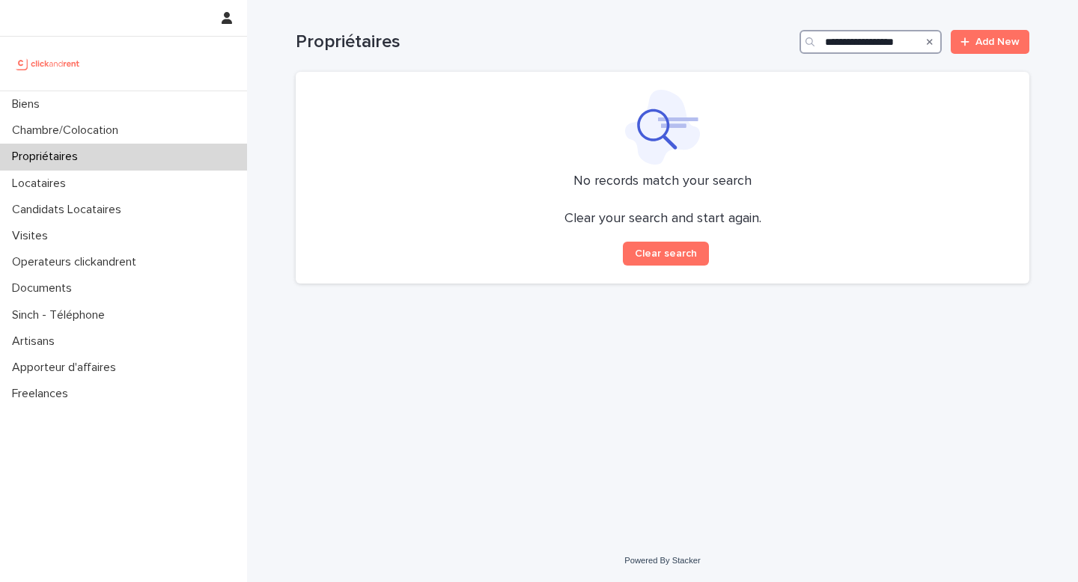
click at [832, 42] on input "**********" at bounding box center [870, 42] width 142 height 24
click at [896, 38] on input "**********" at bounding box center [870, 42] width 142 height 24
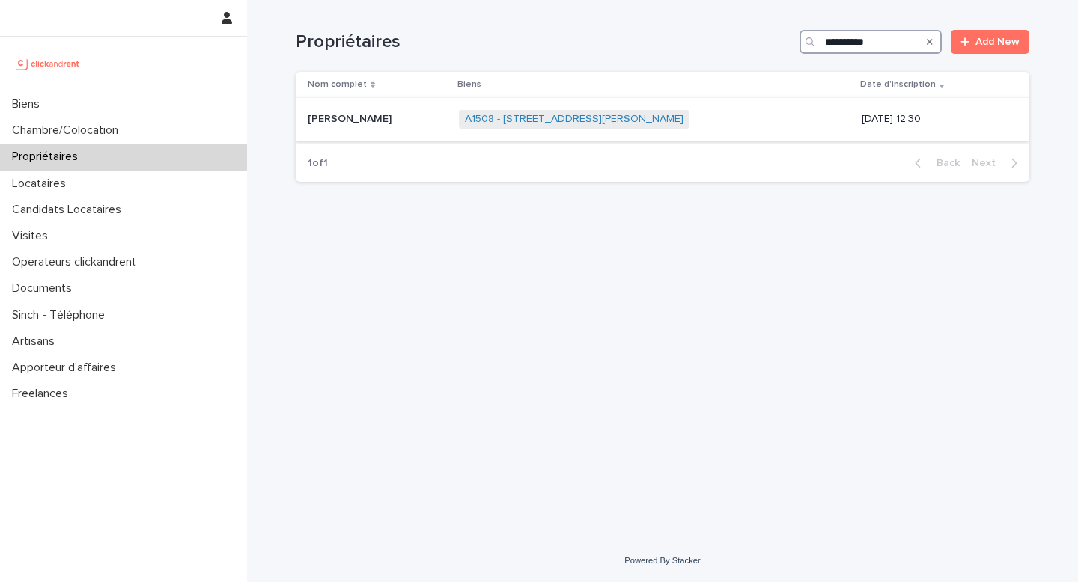
type input "**********"
click at [595, 116] on link "A1508 - [STREET_ADDRESS][PERSON_NAME]" at bounding box center [574, 119] width 219 height 13
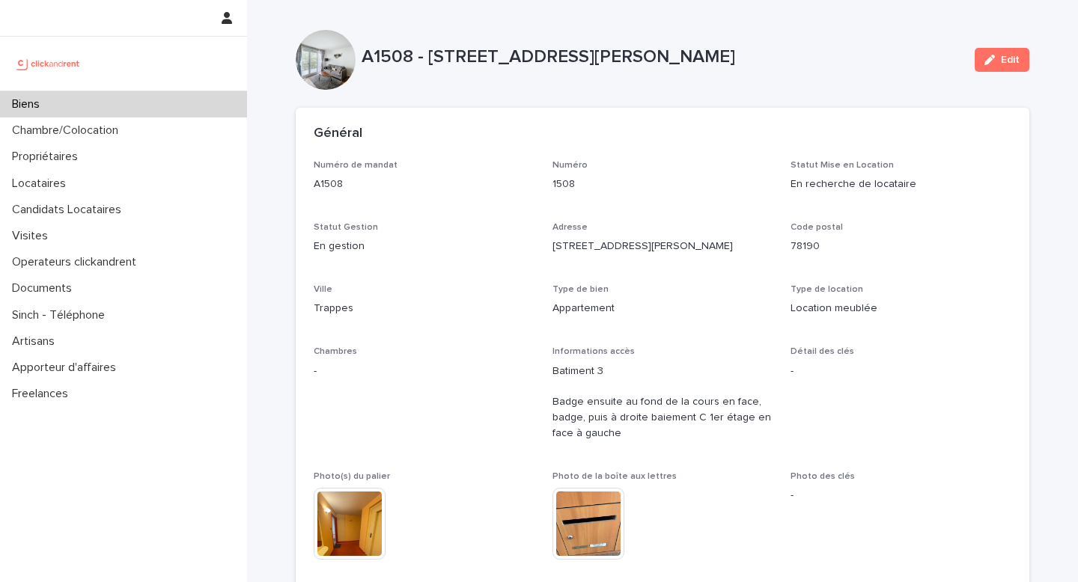
click at [392, 61] on p "A1508 - [STREET_ADDRESS][PERSON_NAME]" at bounding box center [662, 57] width 601 height 22
click at [388, 53] on p "A1508 - [STREET_ADDRESS][PERSON_NAME]" at bounding box center [662, 57] width 601 height 22
